Goal: Task Accomplishment & Management: Manage account settings

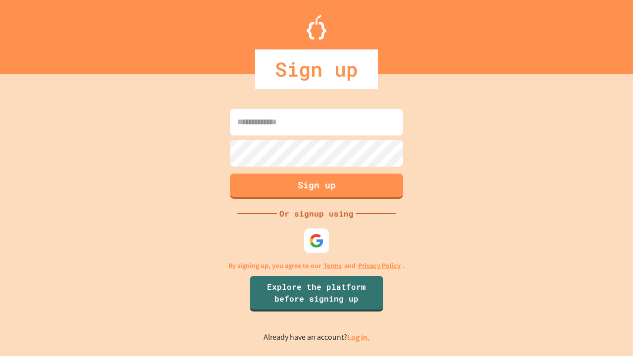
click at [359, 337] on link "Log in." at bounding box center [358, 337] width 23 height 10
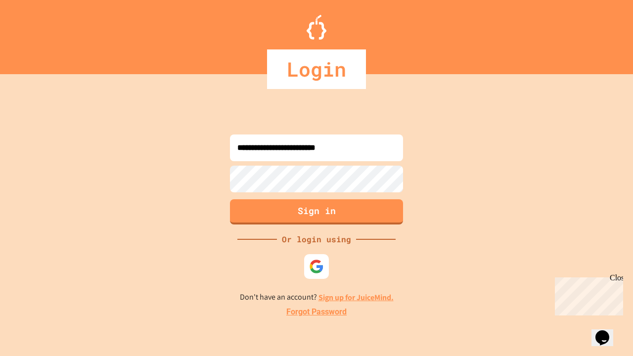
type input "**********"
